Goal: Information Seeking & Learning: Learn about a topic

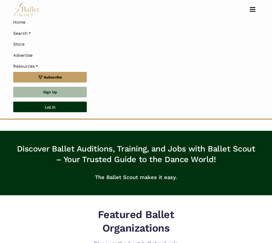
scroll to position [307, 0]
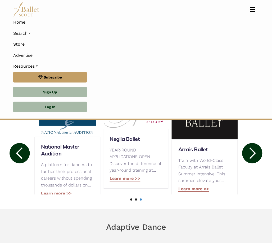
click at [92, 209] on div "Adaptive Dance At The Ballet Scout, we believe that everyone should have the op…" at bounding box center [136, 243] width 272 height 68
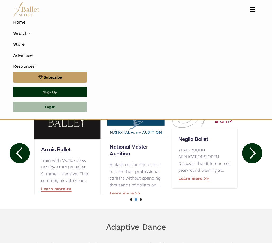
click at [59, 91] on link "Sign Up" at bounding box center [50, 92] width 74 height 11
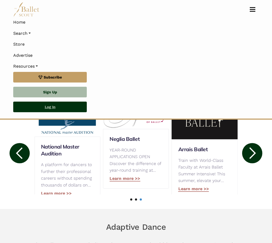
click at [46, 104] on link "Log In" at bounding box center [50, 106] width 74 height 11
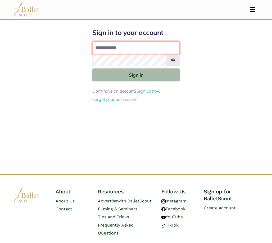
type input "**********"
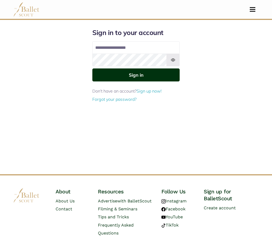
click at [114, 75] on button "Sign in" at bounding box center [135, 74] width 87 height 13
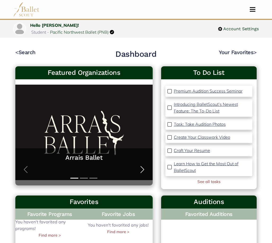
click at [143, 165] on span "button" at bounding box center [142, 169] width 8 height 8
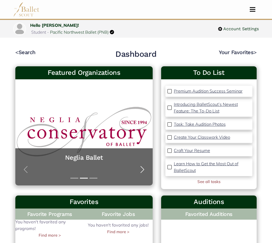
click at [143, 165] on span "button" at bounding box center [142, 169] width 8 height 8
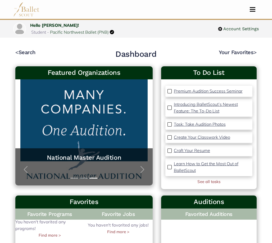
click at [256, 12] on nav "Dashboard Profile Search Organizations Programs Auditions Jobs" at bounding box center [136, 9] width 246 height 19
click at [254, 10] on button "Toggle navigation" at bounding box center [253, 9] width 12 height 5
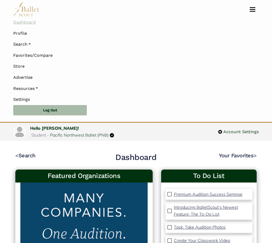
click at [25, 22] on link "Dashboard" at bounding box center [136, 22] width 246 height 11
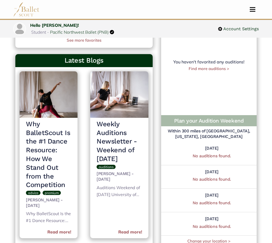
scroll to position [202, 0]
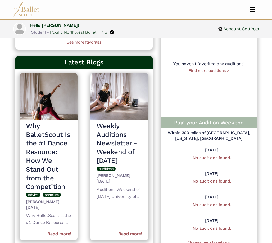
click at [213, 132] on h5 "Within 300 miles of [GEOGRAPHIC_DATA], [US_STATE], [GEOGRAPHIC_DATA]" at bounding box center [209, 135] width 96 height 11
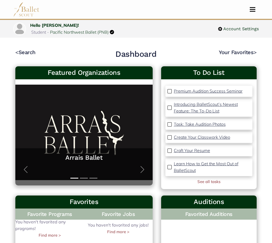
scroll to position [0, 0]
click at [114, 31] on div "Pacific Northwest Ballet (PNB)" at bounding box center [82, 32] width 64 height 7
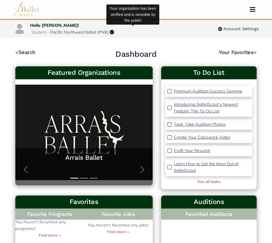
click at [114, 30] on img at bounding box center [112, 32] width 4 height 4
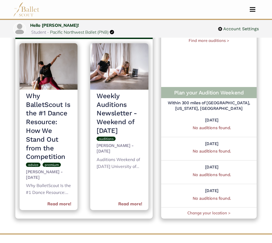
scroll to position [257, 0]
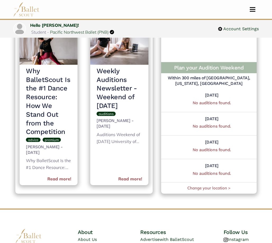
click at [204, 64] on h4 "Plan your Audition Weekend" at bounding box center [209, 67] width 87 height 7
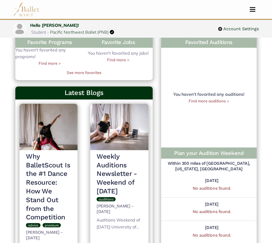
scroll to position [173, 0]
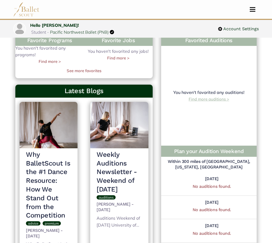
click at [204, 96] on link "Find more auditions >" at bounding box center [209, 98] width 41 height 5
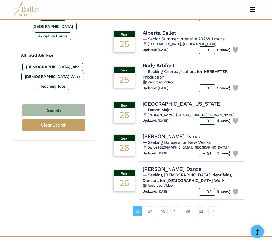
scroll to position [312, 0]
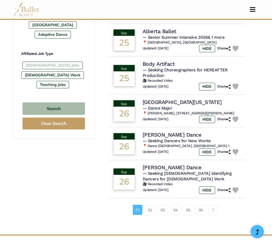
click at [47, 65] on label "[DEMOGRAPHIC_DATA] Jobs" at bounding box center [53, 64] width 60 height 7
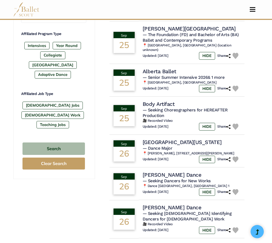
scroll to position [226, 0]
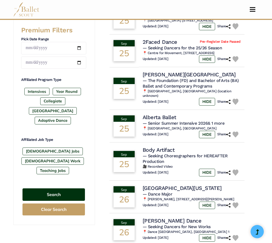
click at [55, 188] on button "Search" at bounding box center [54, 194] width 62 height 12
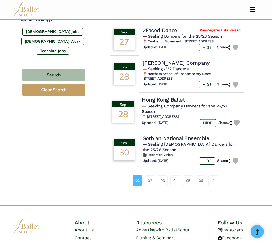
scroll to position [346, 0]
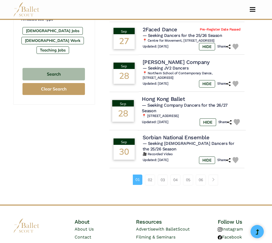
click at [164, 113] on h5 "— Seeking Company Dancers for the 26/27 Season" at bounding box center [192, 107] width 100 height 11
click at [158, 108] on span "— Seeking Company Dancers for the 26/27 Season" at bounding box center [185, 107] width 86 height 11
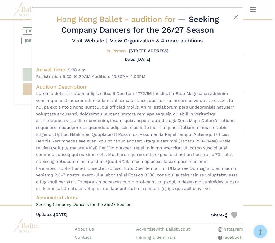
click at [262, 111] on div "Hong Kong Ballet - audition for — Seeking Company Dancers for the 26/27 Season …" at bounding box center [137, 121] width 275 height 243
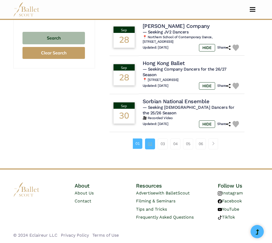
scroll to position [383, 0]
click at [149, 144] on link "02" at bounding box center [150, 143] width 10 height 11
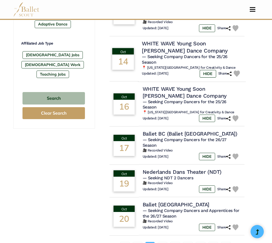
scroll to position [348, 0]
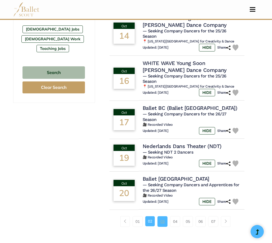
click at [161, 216] on link "03" at bounding box center [163, 221] width 10 height 11
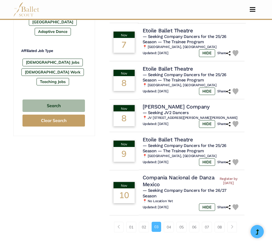
scroll to position [379, 0]
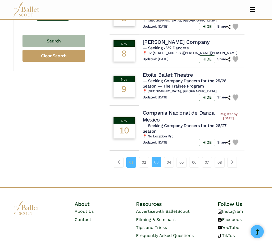
click at [128, 157] on link "01" at bounding box center [131, 162] width 10 height 11
